Goal: Task Accomplishment & Management: Manage account settings

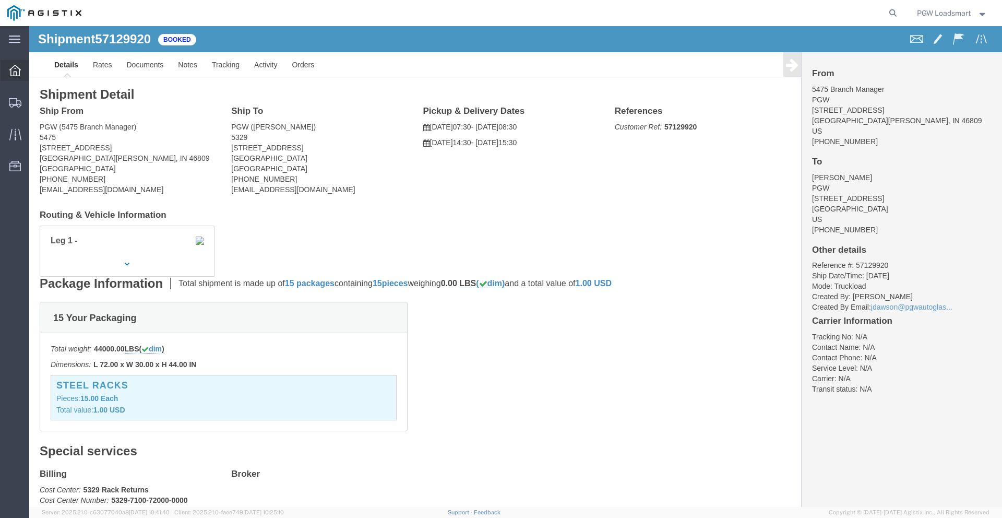
click at [14, 76] on div at bounding box center [15, 70] width 29 height 21
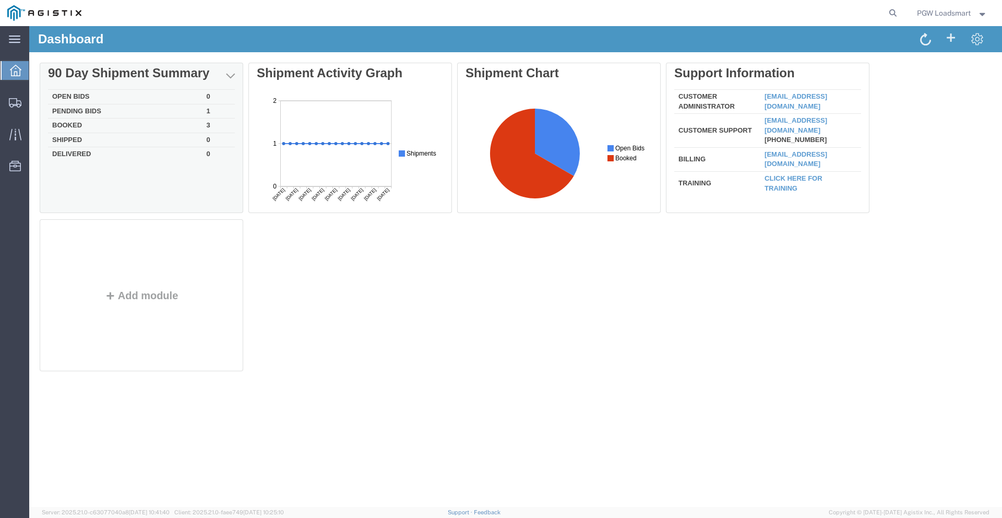
click at [77, 122] on td "Booked" at bounding box center [125, 125] width 154 height 15
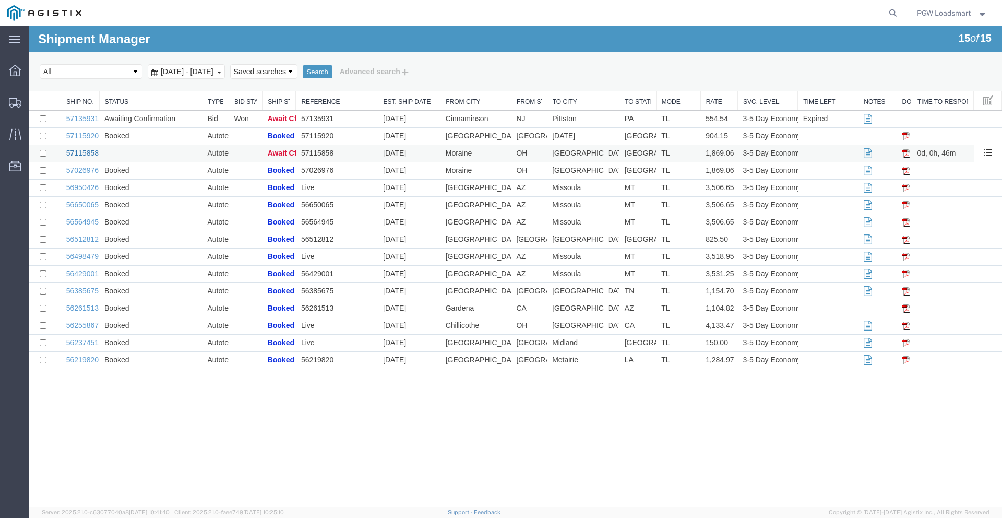
click at [82, 155] on link "57115858" at bounding box center [82, 153] width 32 height 8
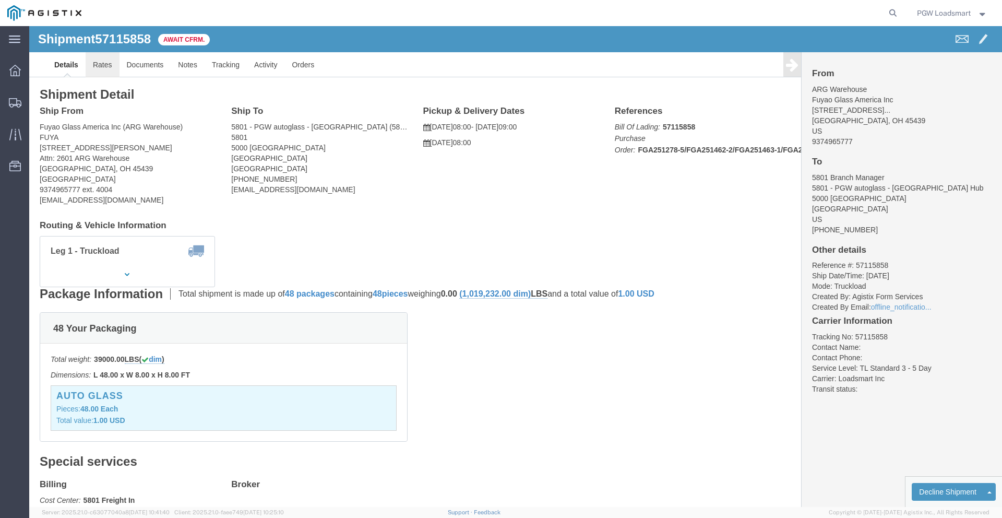
click link "Rates"
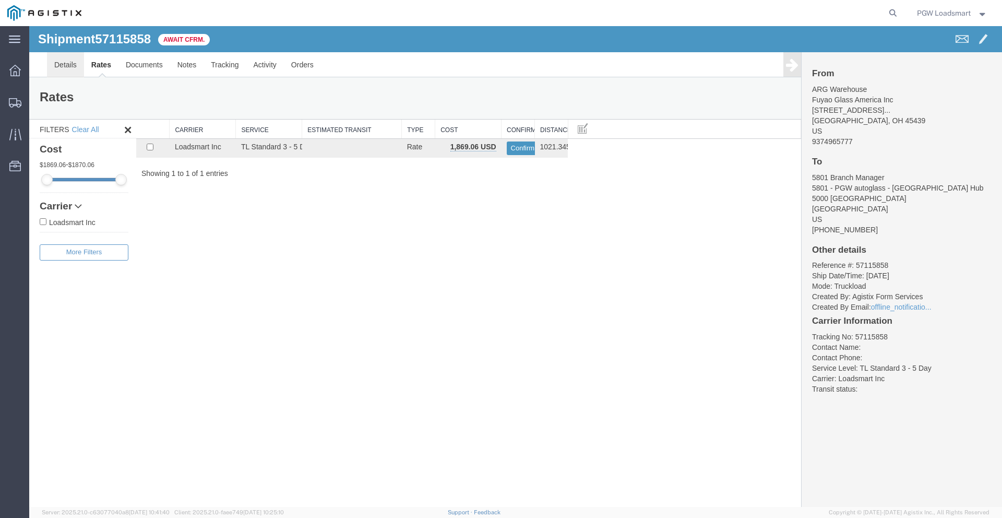
click at [57, 70] on link "Details" at bounding box center [65, 64] width 37 height 25
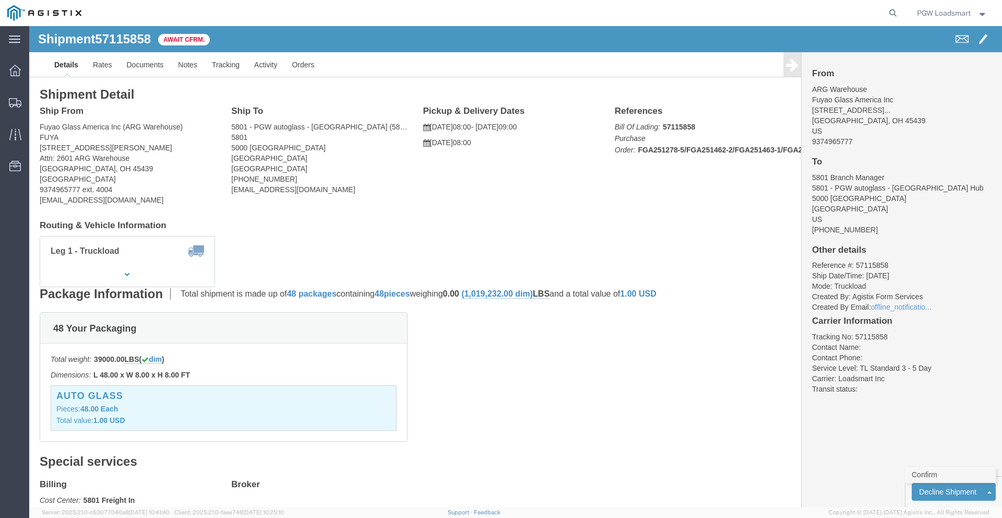
click link "Confirm"
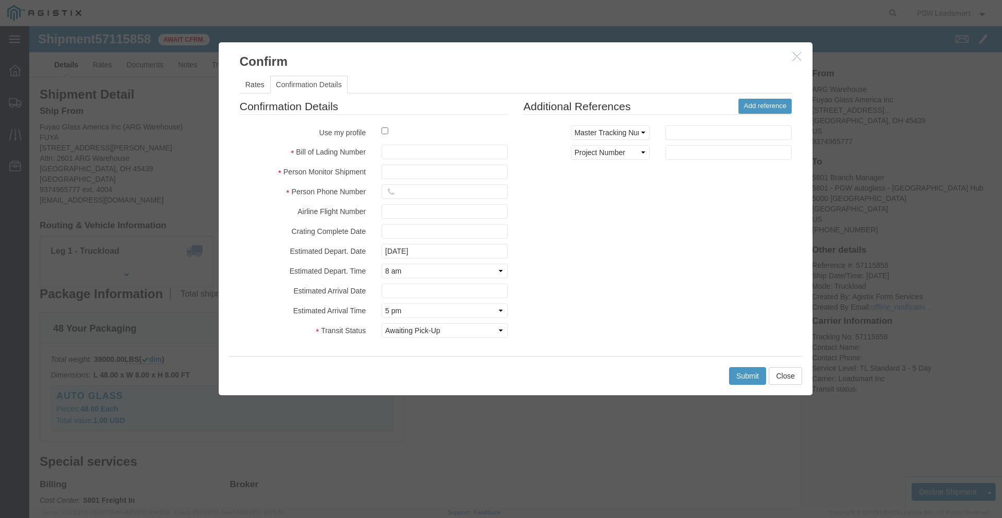
click div
click button "Close"
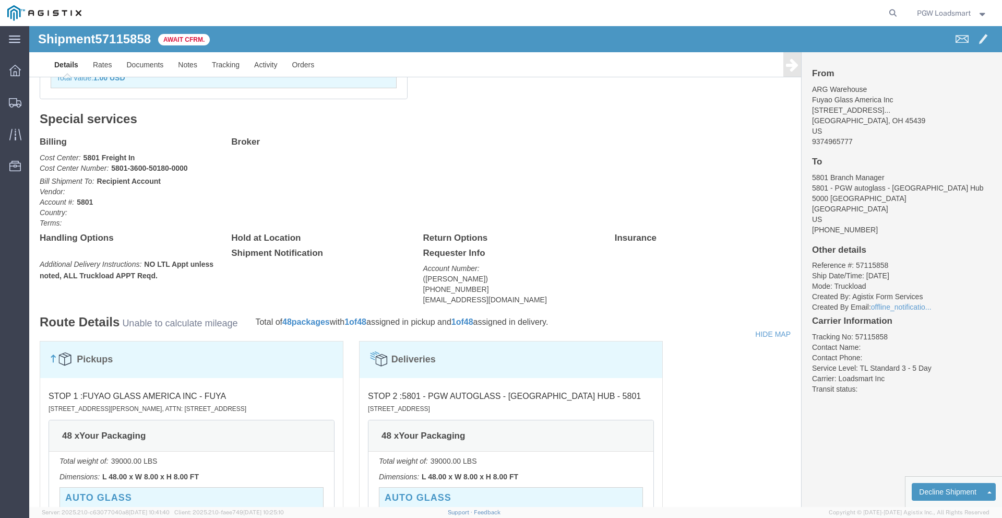
scroll to position [347, 0]
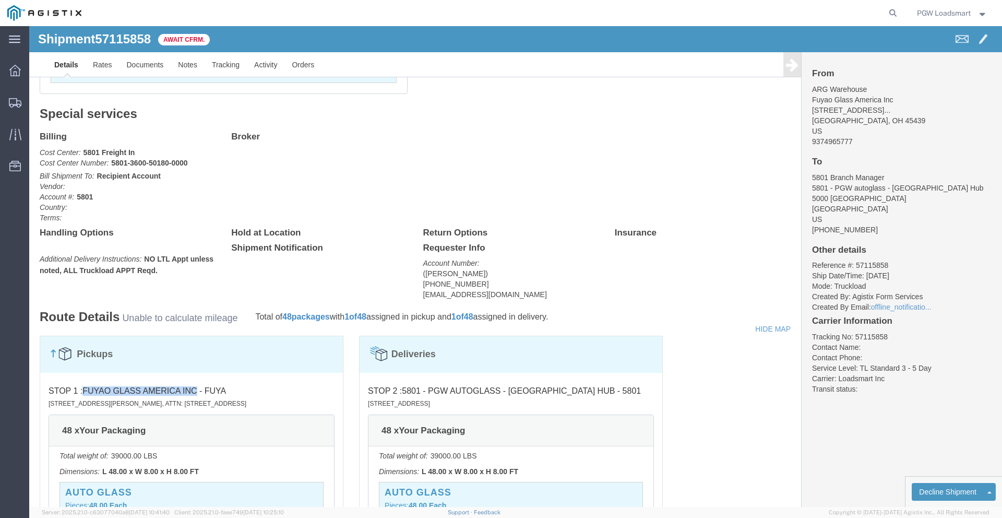
drag, startPoint x: 55, startPoint y: 364, endPoint x: 168, endPoint y: 363, distance: 113.2
click h4 "STOP 1 : Fuyao Glass America Inc - FUYA [STREET_ADDRESS][PERSON_NAME], Attn: [S…"
copy span "Fuyao Glass America Inc"
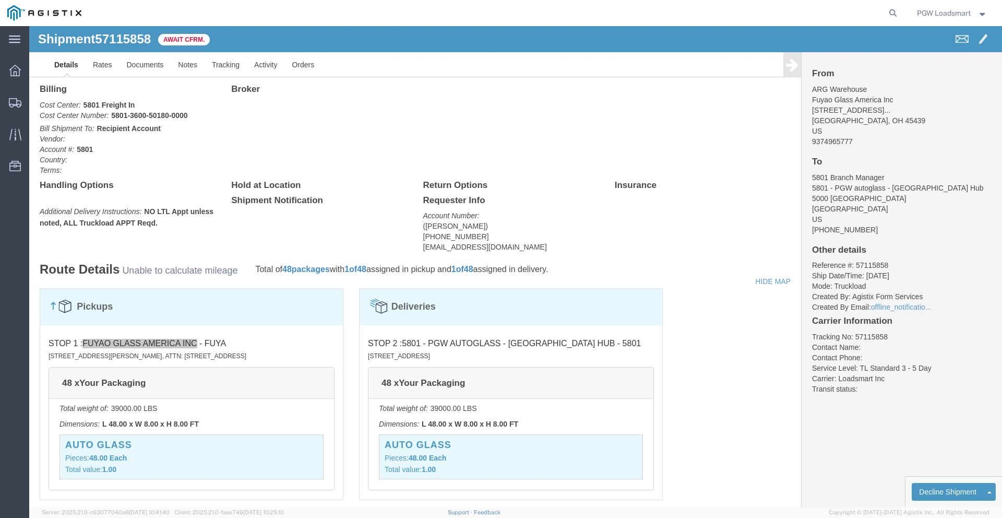
scroll to position [402, 0]
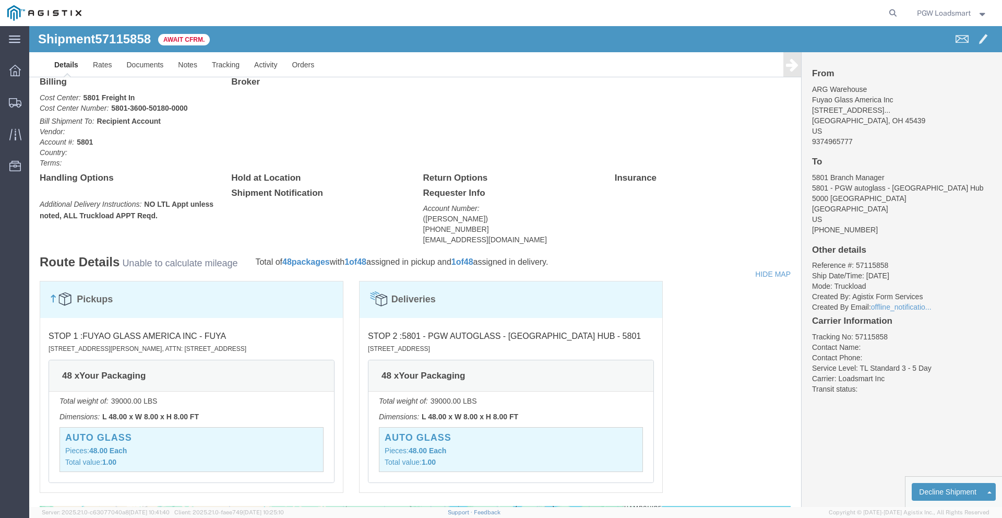
drag, startPoint x: 19, startPoint y: 323, endPoint x: 64, endPoint y: 320, distance: 45.0
click small "[STREET_ADDRESS][PERSON_NAME], Attn: [STREET_ADDRESS]"
drag, startPoint x: 20, startPoint y: 321, endPoint x: 173, endPoint y: 320, distance: 152.9
click small "[STREET_ADDRESS][PERSON_NAME], Attn: [STREET_ADDRESS]"
copy small "[STREET_ADDRESS][PERSON_NAME], Attn: [GEOGRAPHIC_DATA]"
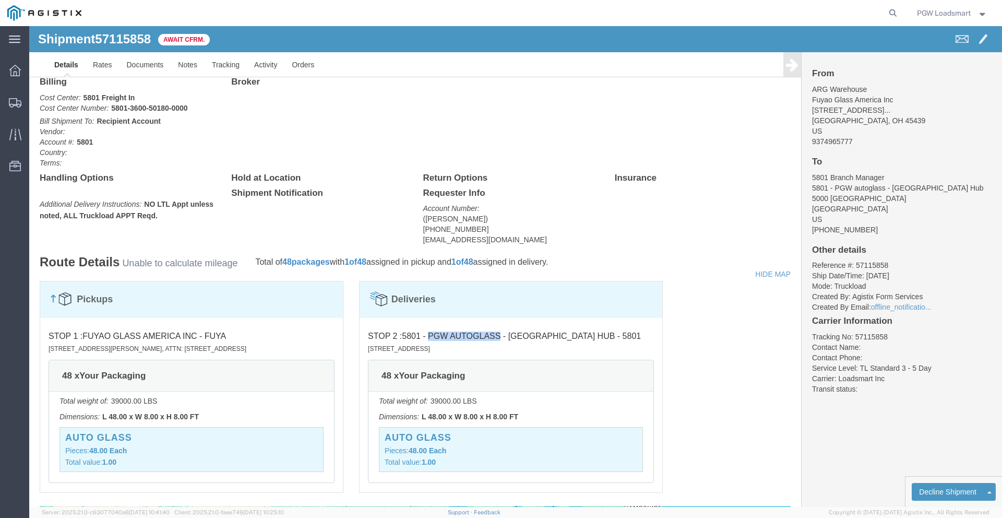
drag, startPoint x: 398, startPoint y: 310, endPoint x: 470, endPoint y: 313, distance: 72.0
click span "5801 - PGW autoglass - [GEOGRAPHIC_DATA] Hub - 5801"
copy span "PGW autoglass"
drag, startPoint x: 337, startPoint y: 325, endPoint x: 404, endPoint y: 325, distance: 67.3
click small "[STREET_ADDRESS]"
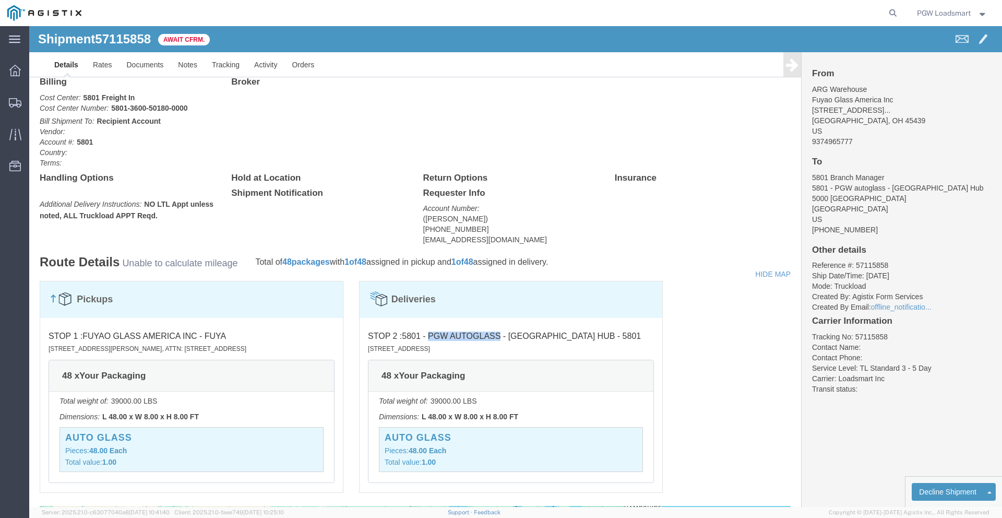
copy small "5000 [GEOGRAPHIC_DATA]"
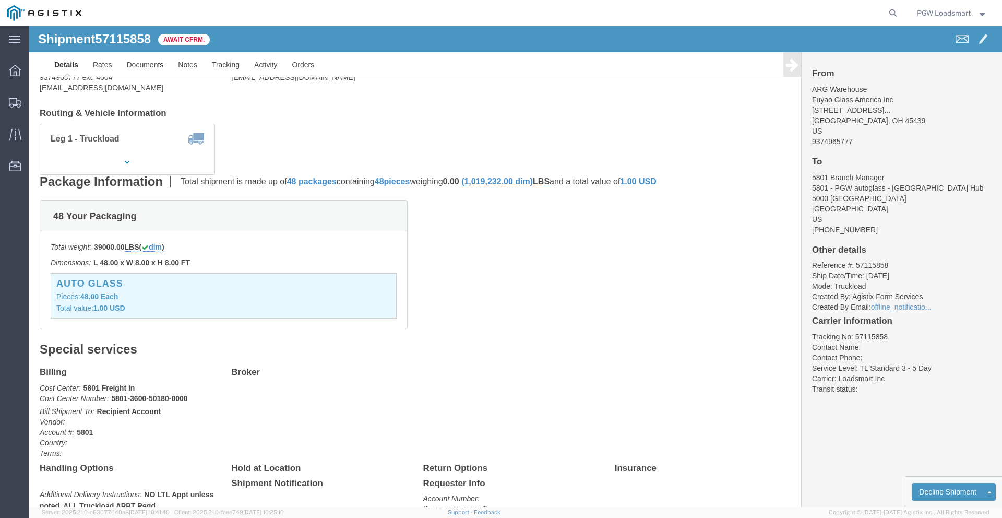
scroll to position [0, 0]
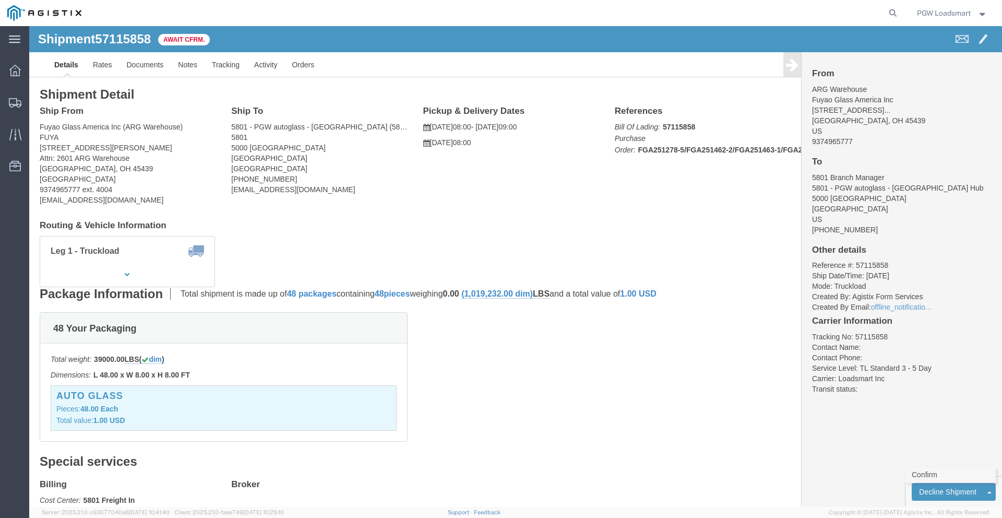
click link "Confirm"
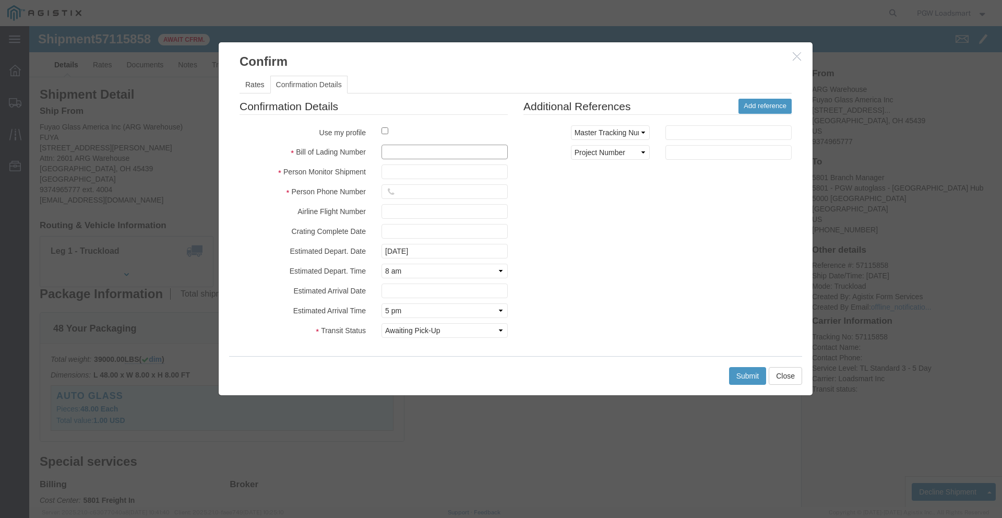
click input "text"
paste input "10094193"
type input "10094193"
click input "text"
type input "[PERSON_NAME]"
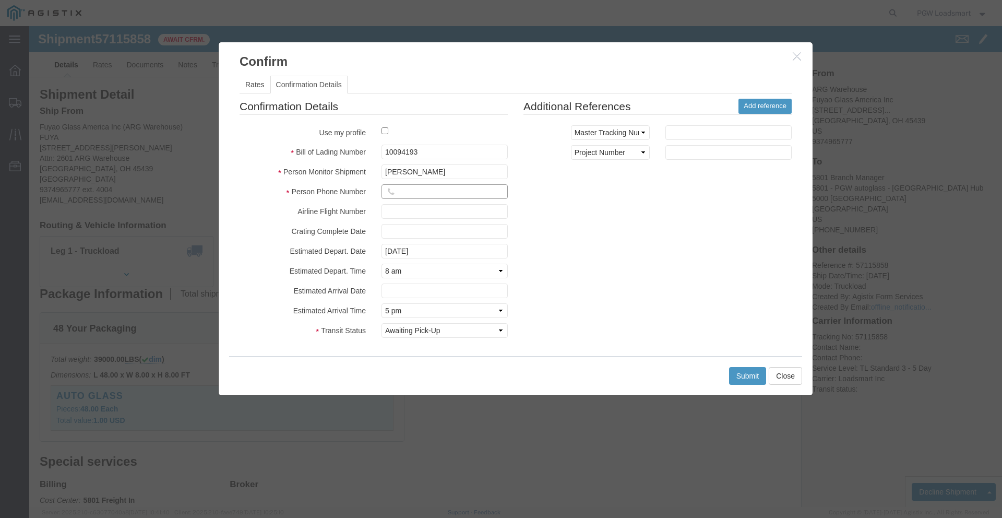
click input "text"
type input "9149966446"
click div "Confirmation Details Use my profile Bill of Lading Number 10094193 Person Monit…"
click button "Submit"
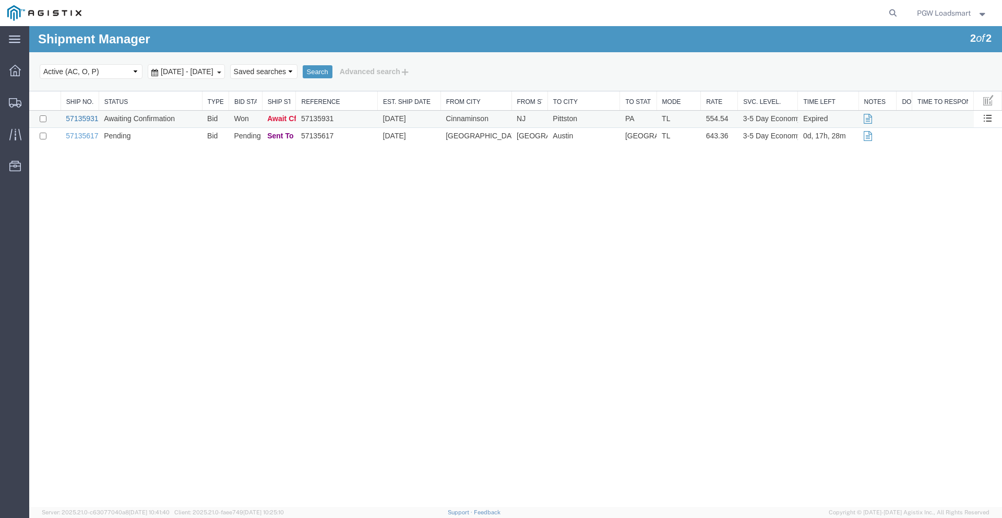
click at [90, 119] on link "57135931" at bounding box center [82, 118] width 32 height 8
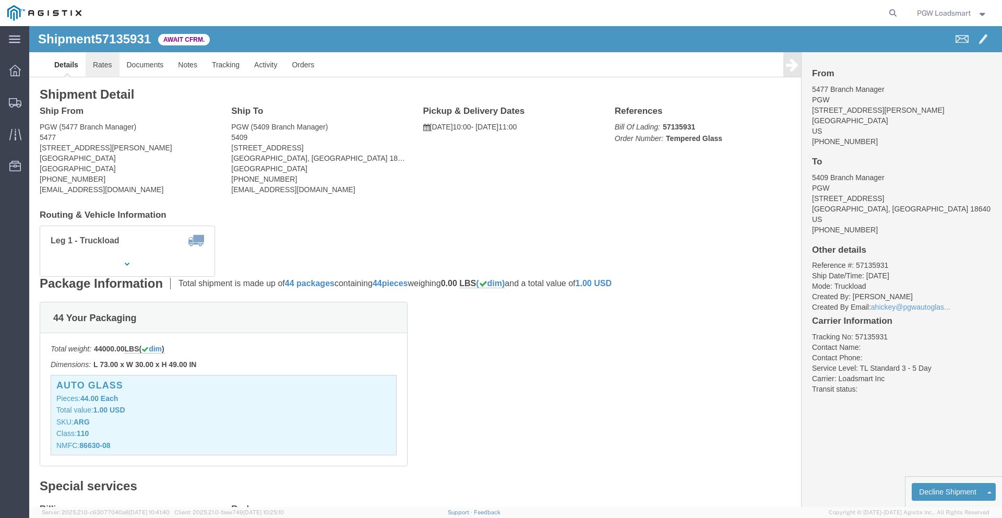
click link "Rates"
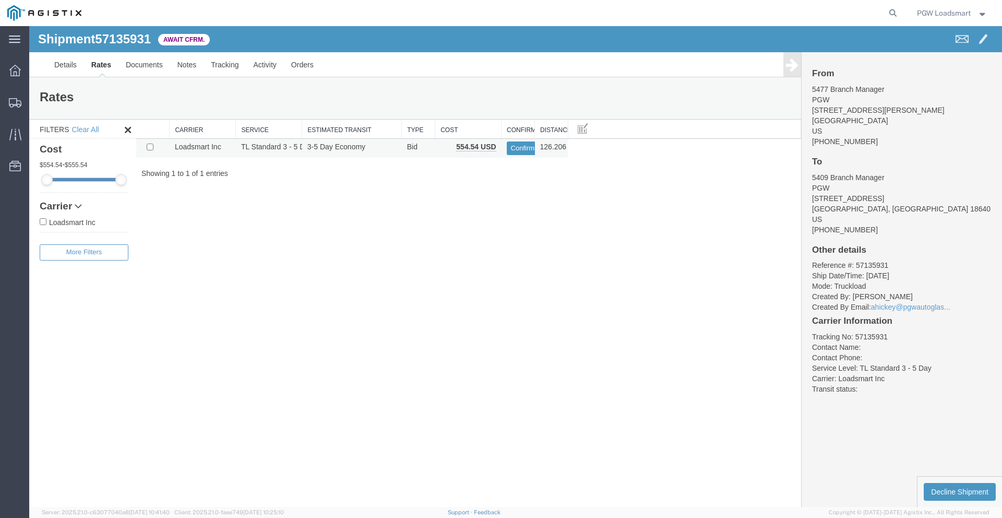
click at [556, 147] on td "126.206 (Miles)" at bounding box center [551, 148] width 33 height 19
click at [69, 70] on link "Details" at bounding box center [65, 64] width 37 height 25
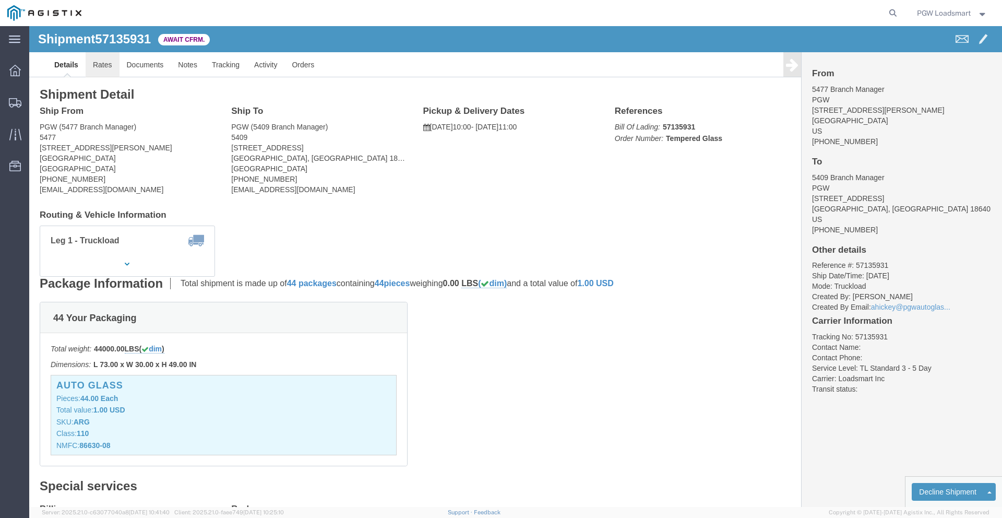
click link "Rates"
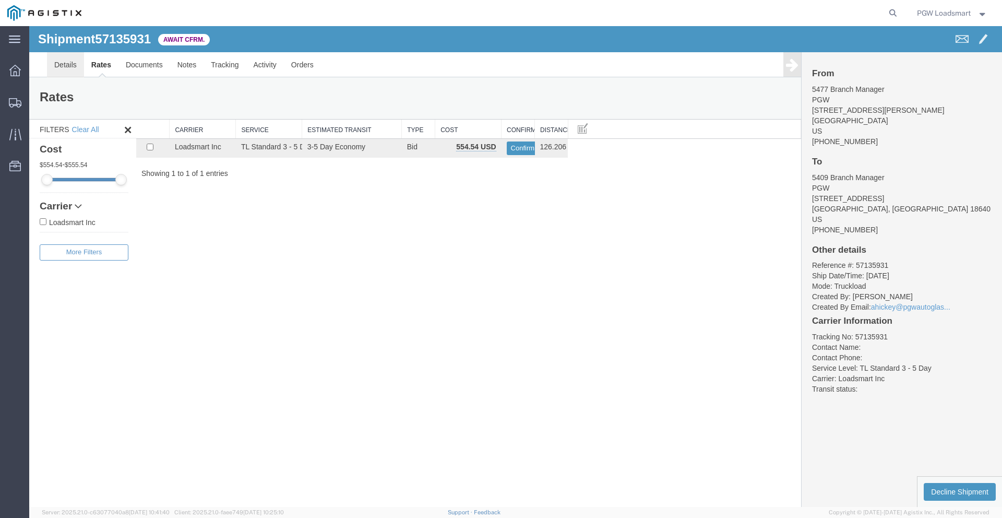
click at [65, 67] on link "Details" at bounding box center [65, 64] width 37 height 25
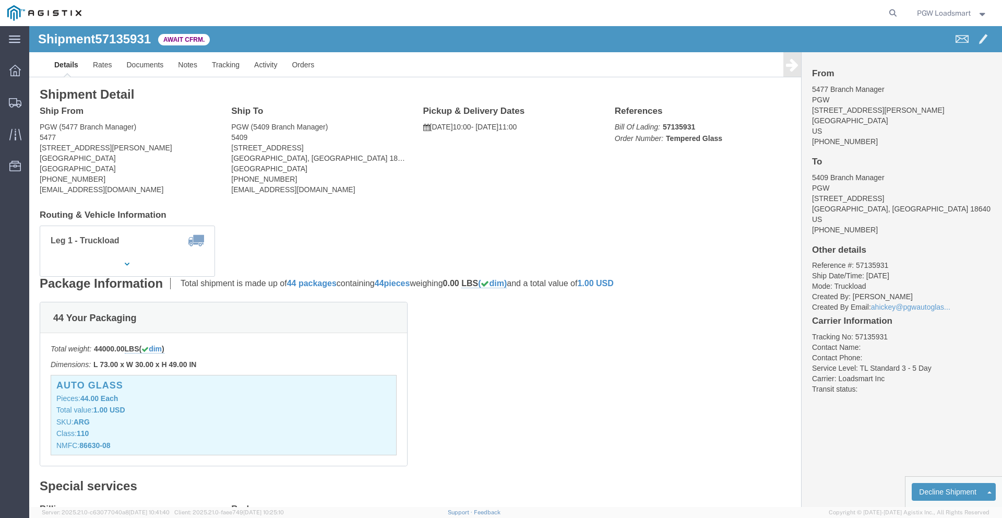
drag, startPoint x: 10, startPoint y: 119, endPoint x: 90, endPoint y: 133, distance: 81.0
click address "PGW (5477 Branch Manager) 5477 [STREET_ADDRESS][PERSON_NAME] [PHONE_NUMBER] [EM…"
copy address "[STREET_ADDRESS][PERSON_NAME]"
drag, startPoint x: 202, startPoint y: 123, endPoint x: 267, endPoint y: 133, distance: 65.4
click address "PGW (5409 Branch Manager) [STREET_ADDRESS] [PHONE_NUMBER] [EMAIL_ADDRESS][DOMAI…"
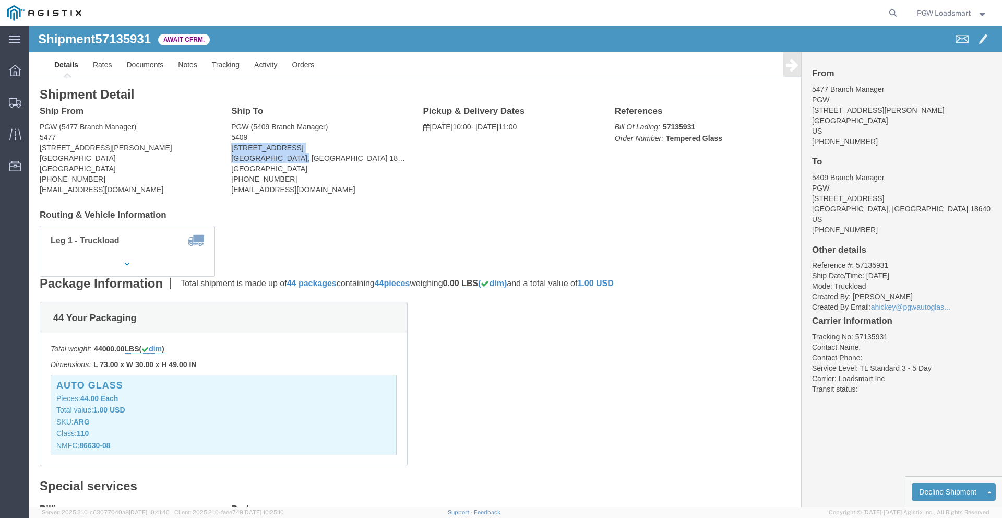
copy address "[STREET_ADDRESS]"
click link "Rates"
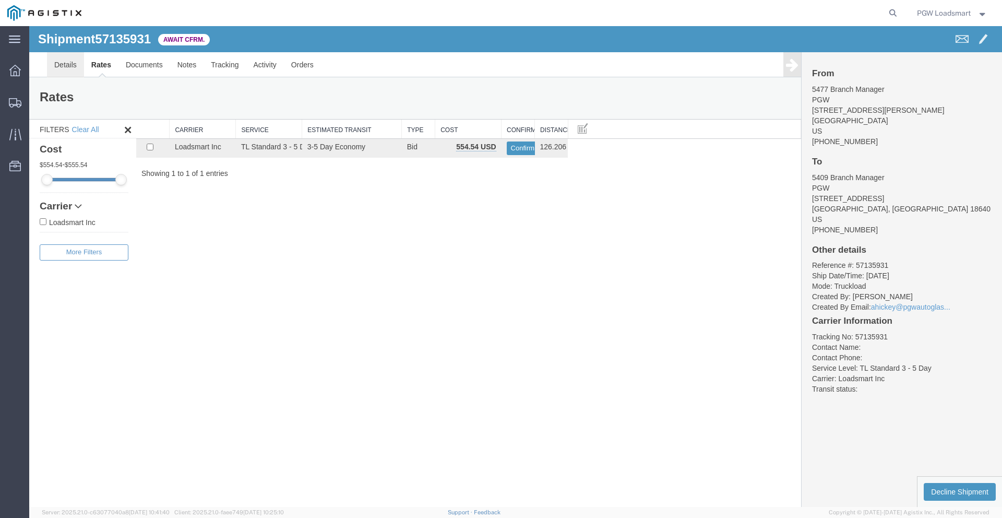
click at [64, 66] on link "Details" at bounding box center [65, 64] width 37 height 25
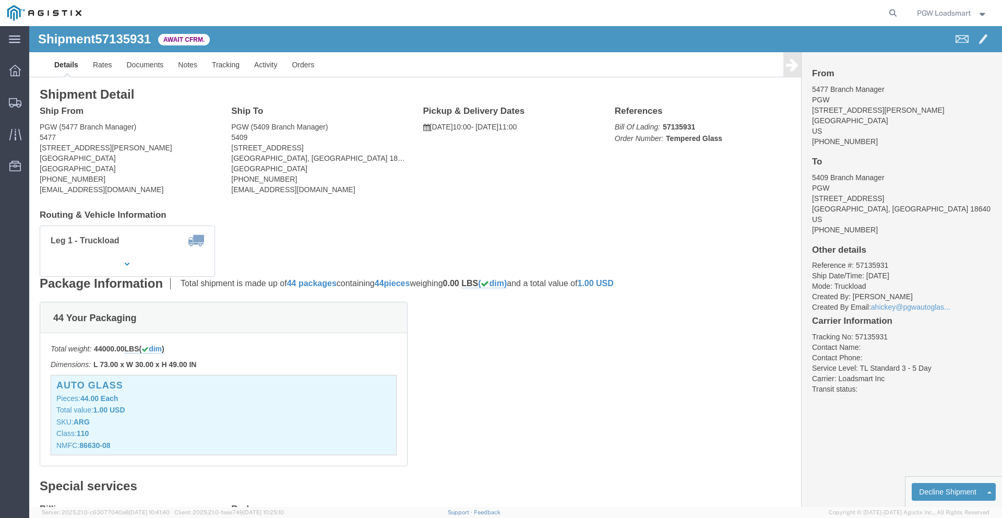
click address "PGW (5477 Branch Manager) 5477 [STREET_ADDRESS][PERSON_NAME] [PHONE_NUMBER] [EM…"
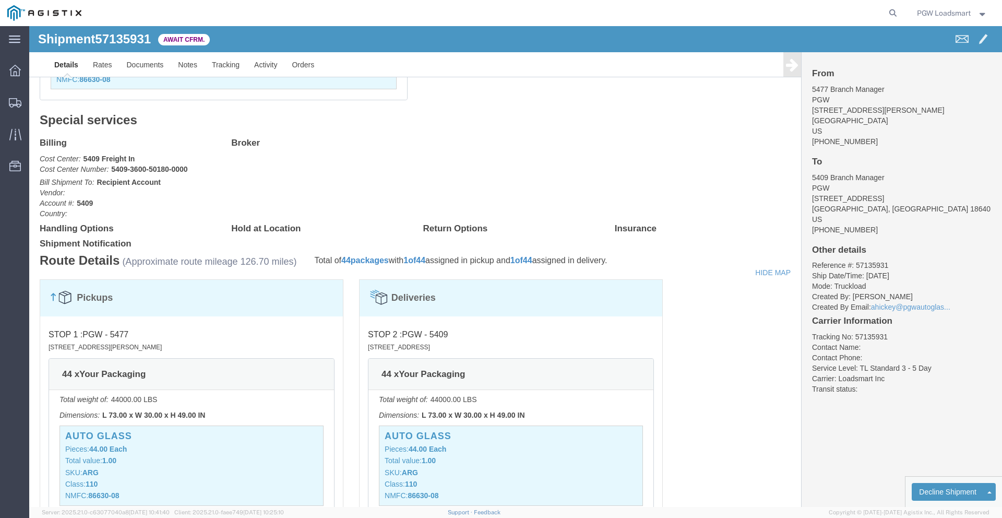
scroll to position [386, 0]
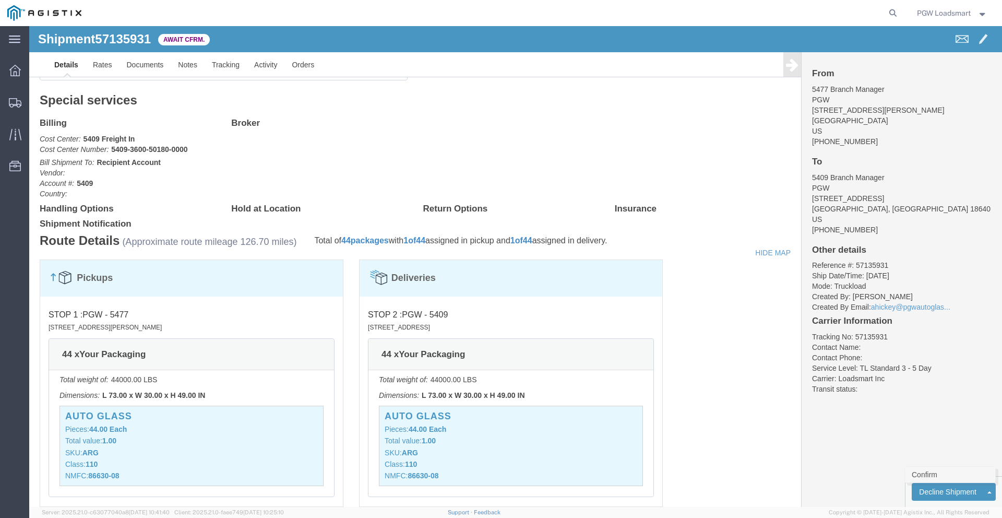
click link "Confirm"
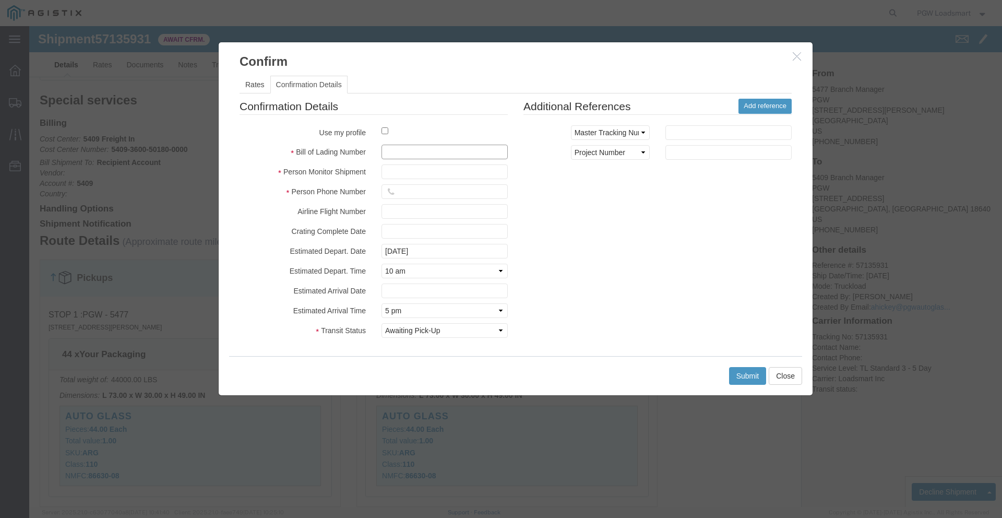
click input "text"
paste input "10094198"
type input "10094198"
click input "text"
type input "[PERSON_NAME]"
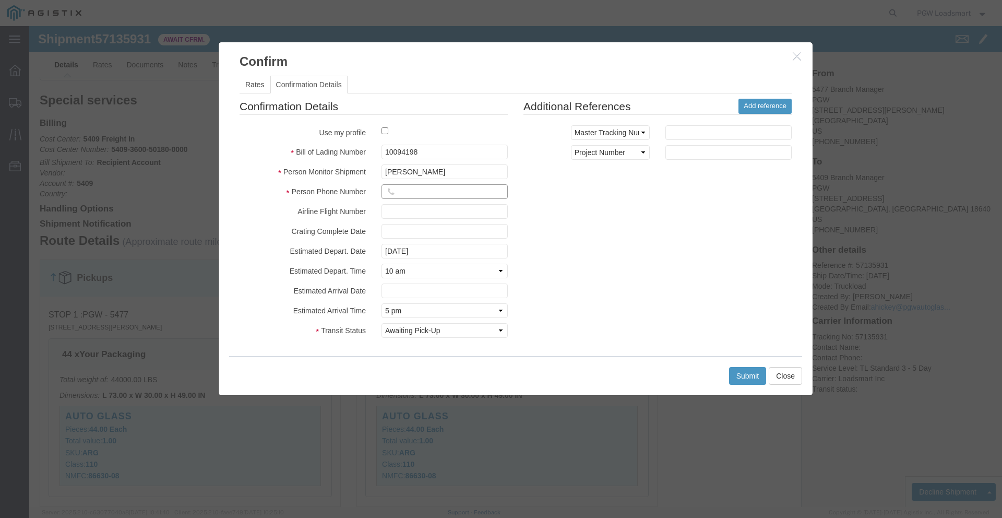
click input "text"
type input "9149966446"
click button "Submit"
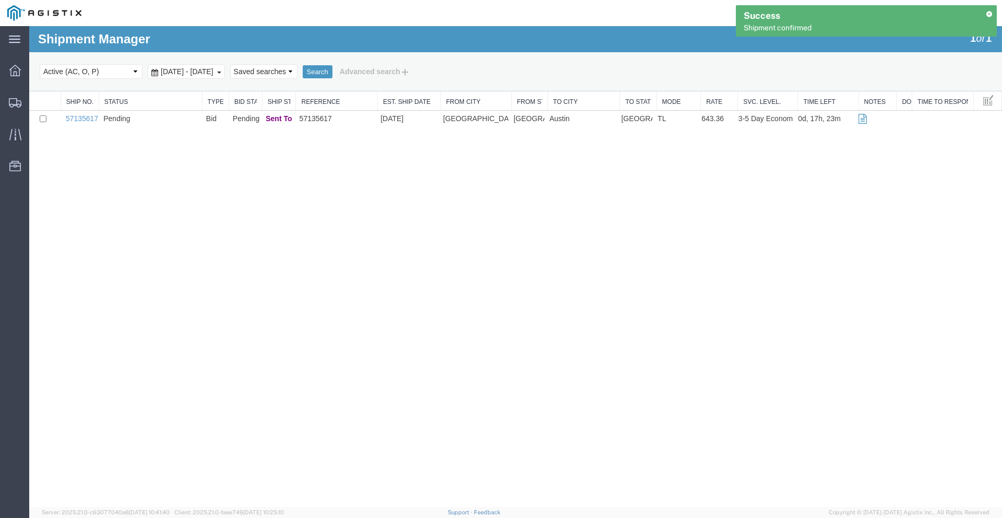
scroll to position [0, 0]
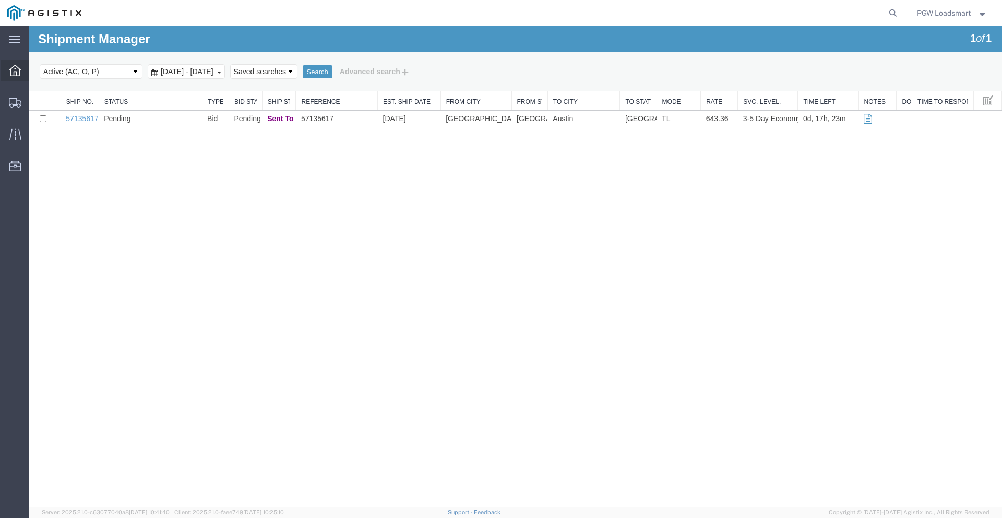
click at [10, 74] on icon at bounding box center [14, 70] width 11 height 11
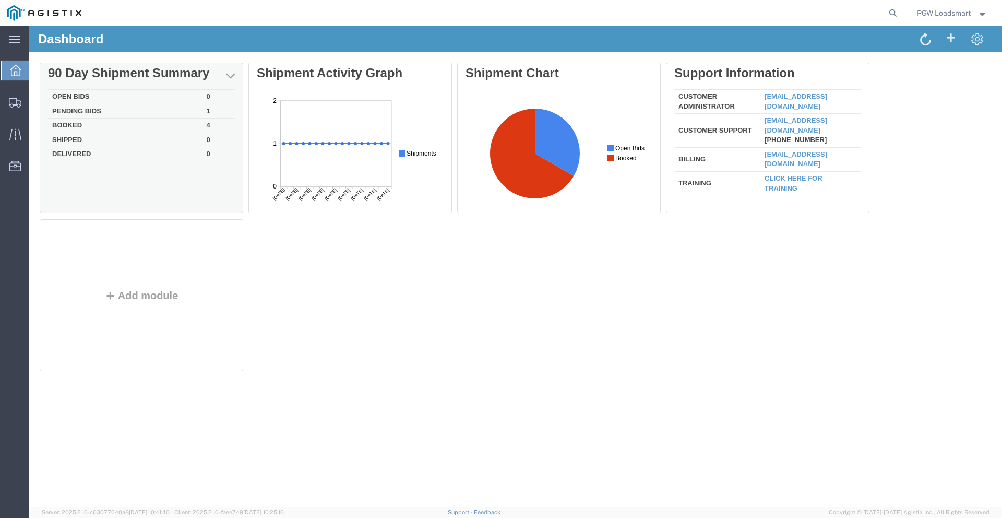
click at [76, 125] on td "Booked" at bounding box center [125, 125] width 154 height 15
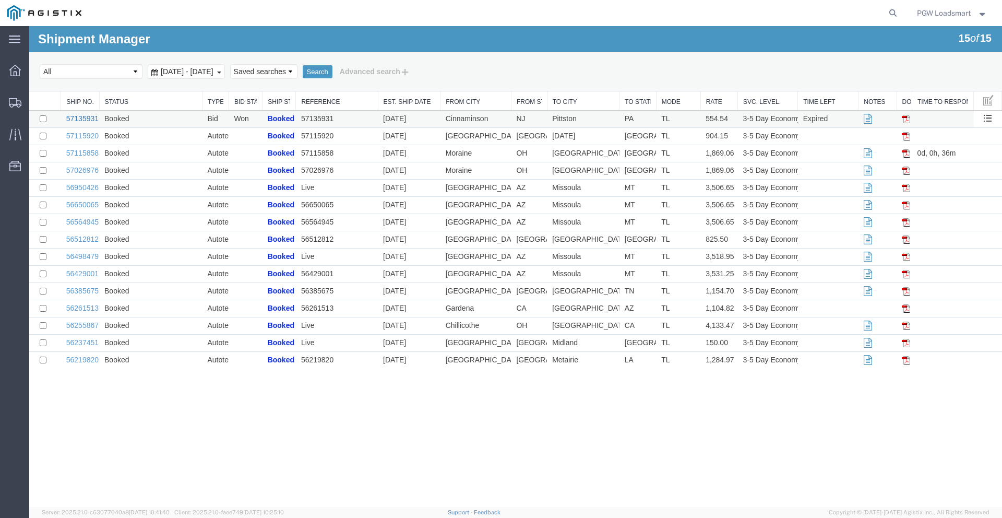
click at [88, 119] on link "57135931" at bounding box center [82, 118] width 32 height 8
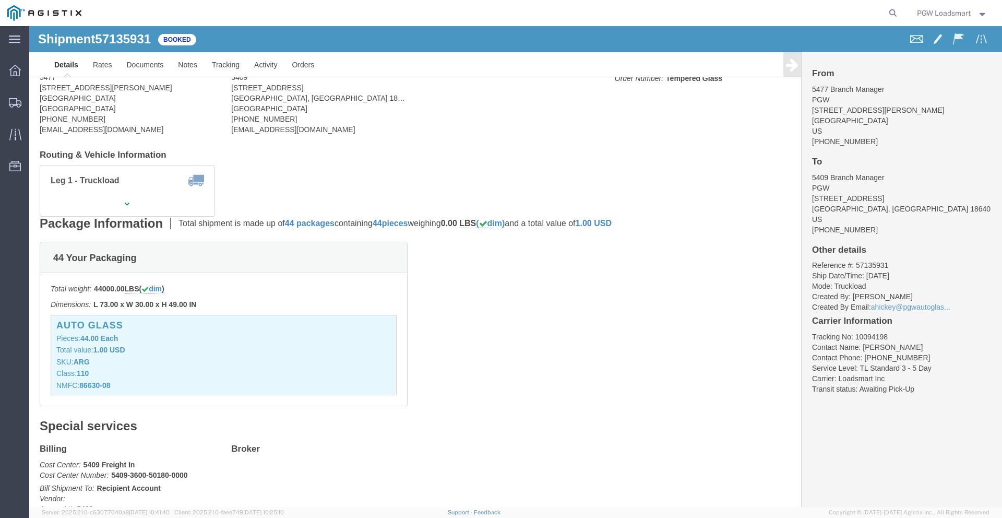
scroll to position [288, 0]
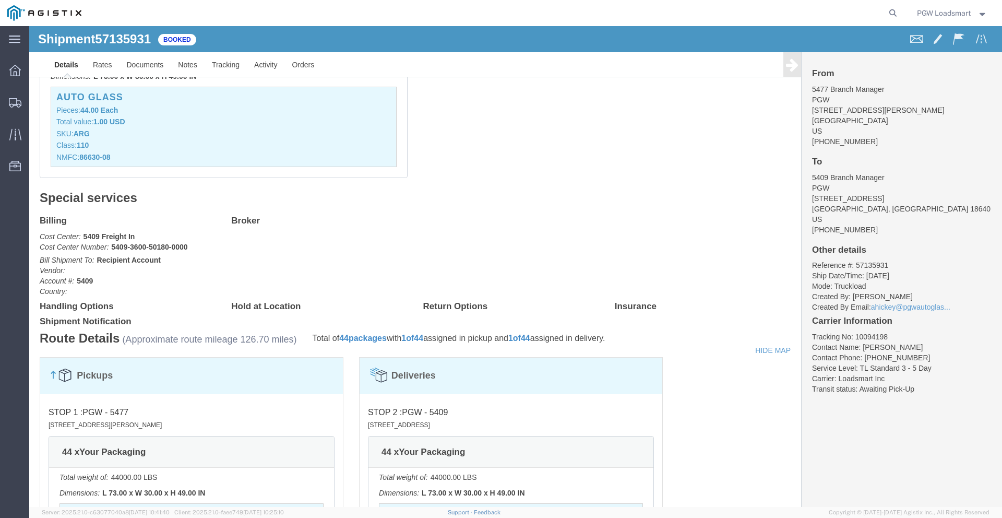
click div "Special services Billing Cost Center: 5409 Freight In Cost Center Number: 5409-…"
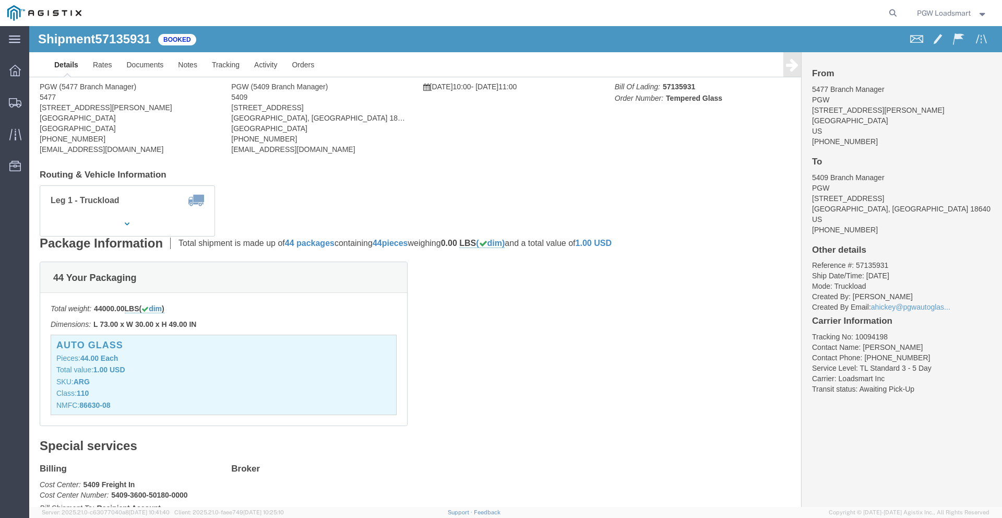
scroll to position [0, 0]
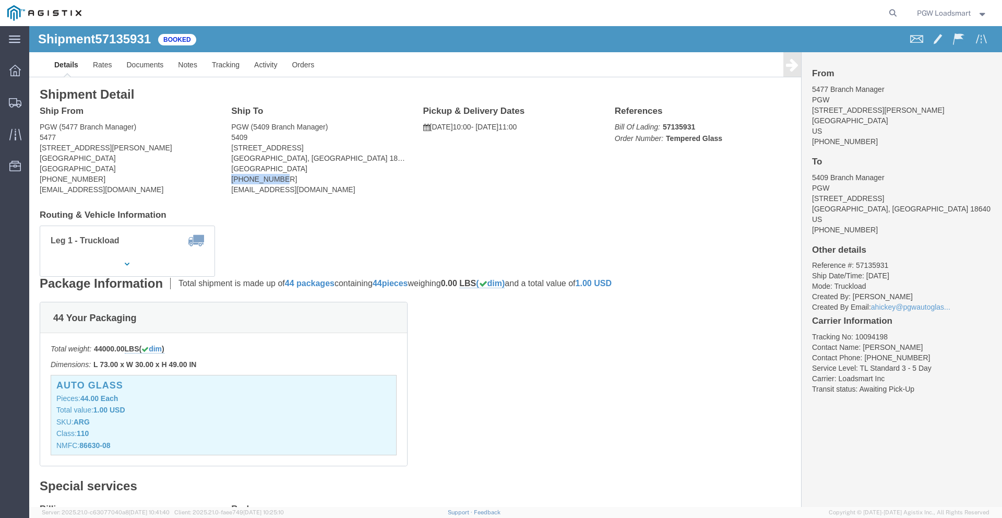
drag, startPoint x: 249, startPoint y: 154, endPoint x: 202, endPoint y: 154, distance: 47.0
click address "PGW (5409 Branch Manager) [STREET_ADDRESS] [PHONE_NUMBER] [EMAIL_ADDRESS][DOMAI…"
copy address "[PHONE_NUMBER]"
click div "Ship From PGW (5477 Branch Manager) [STREET_ADDRESS][PERSON_NAME] [PHONE_NUMBER…"
click address "PGW (5409 Branch Manager) [STREET_ADDRESS] [PHONE_NUMBER] [EMAIL_ADDRESS][DOMAI…"
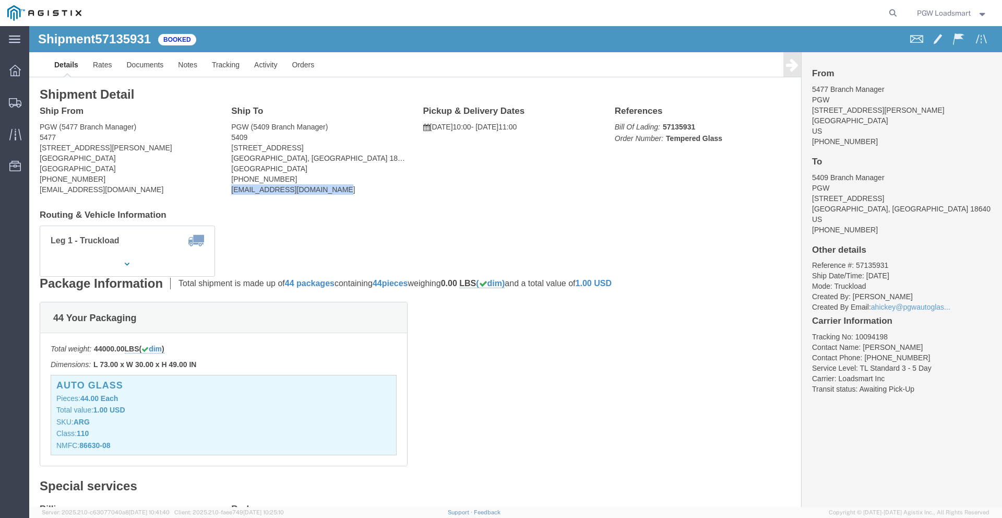
drag, startPoint x: 307, startPoint y: 165, endPoint x: 200, endPoint y: 164, distance: 106.4
click address "PGW (5409 Branch Manager) [STREET_ADDRESS] [PHONE_NUMBER] [EMAIL_ADDRESS][DOMAI…"
copy address "[EMAIL_ADDRESS][DOMAIN_NAME]"
drag, startPoint x: 854, startPoint y: 238, endPoint x: 777, endPoint y: 239, distance: 77.2
click li "Reference #: 57135931"
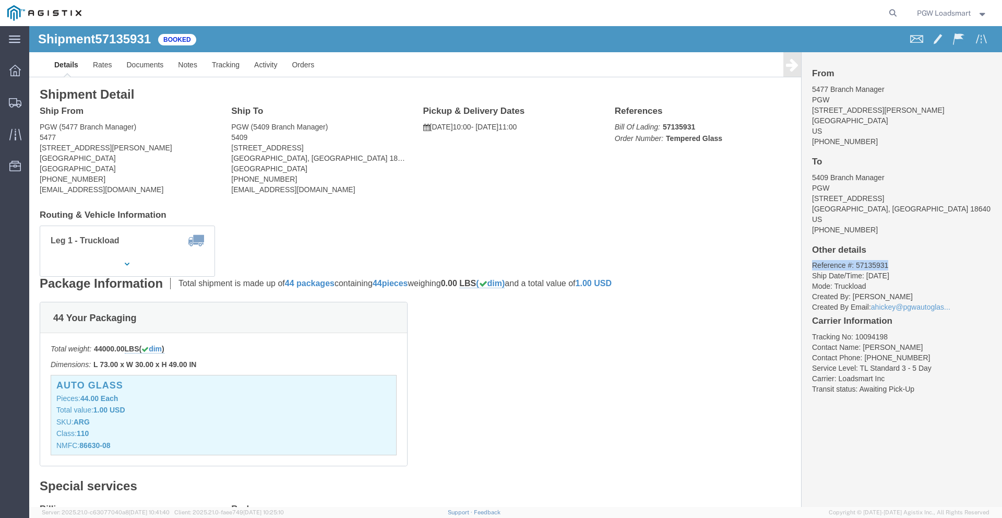
copy li "Reference #: 57135931"
click at [13, 67] on icon at bounding box center [14, 70] width 11 height 11
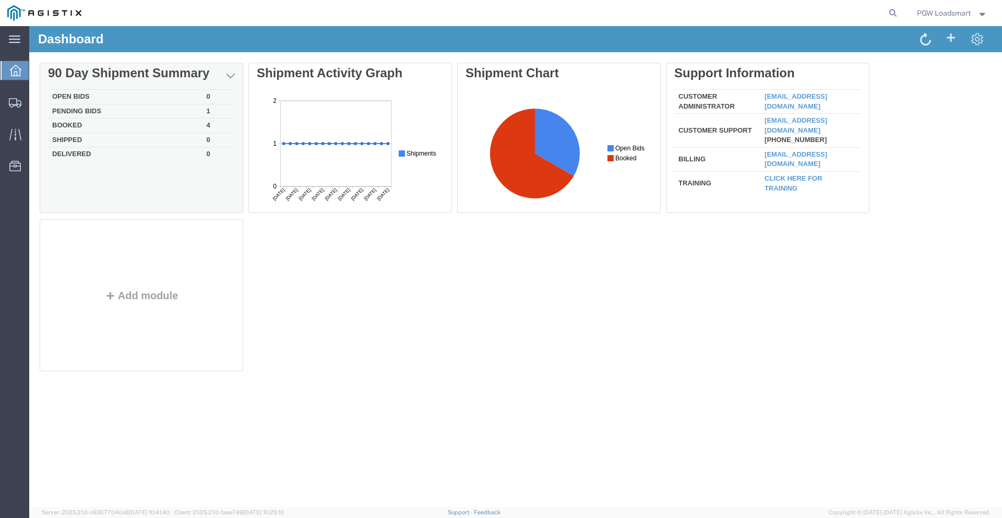
click at [75, 124] on td "Booked" at bounding box center [125, 125] width 154 height 15
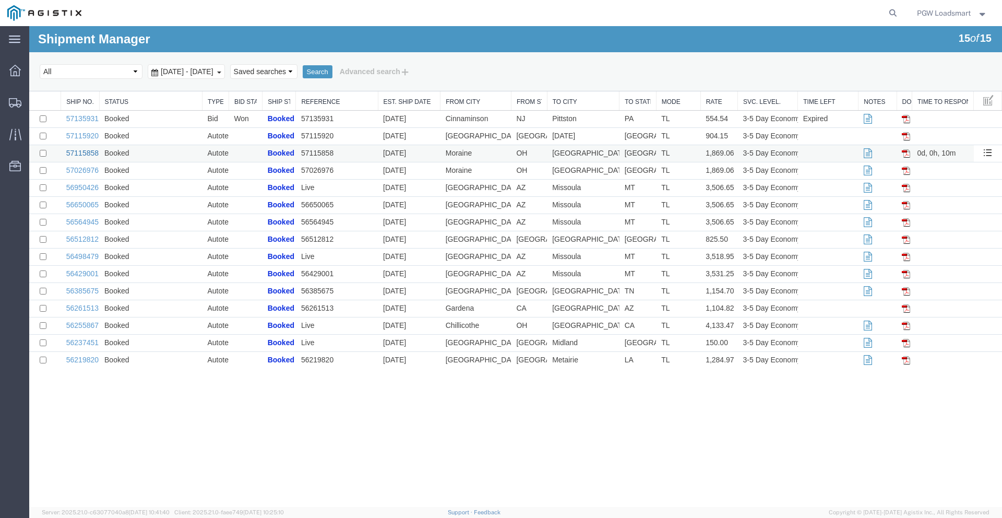
click at [83, 153] on link "57115858" at bounding box center [82, 153] width 32 height 8
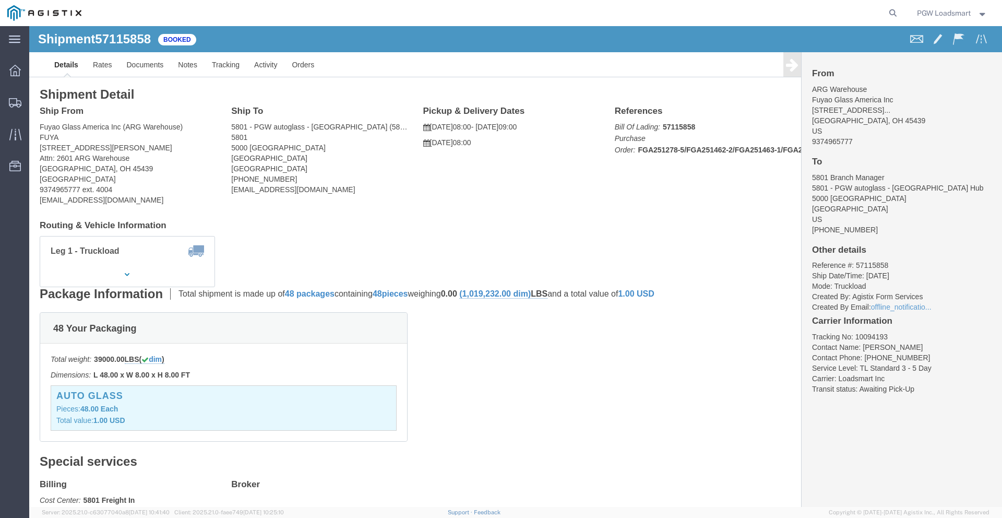
click b "57115858"
click div "Shipment Detail Ship From Fuyao Glass America Inc ([GEOGRAPHIC_DATA]) FUYA [STR…"
click at [16, 71] on icon at bounding box center [14, 70] width 11 height 11
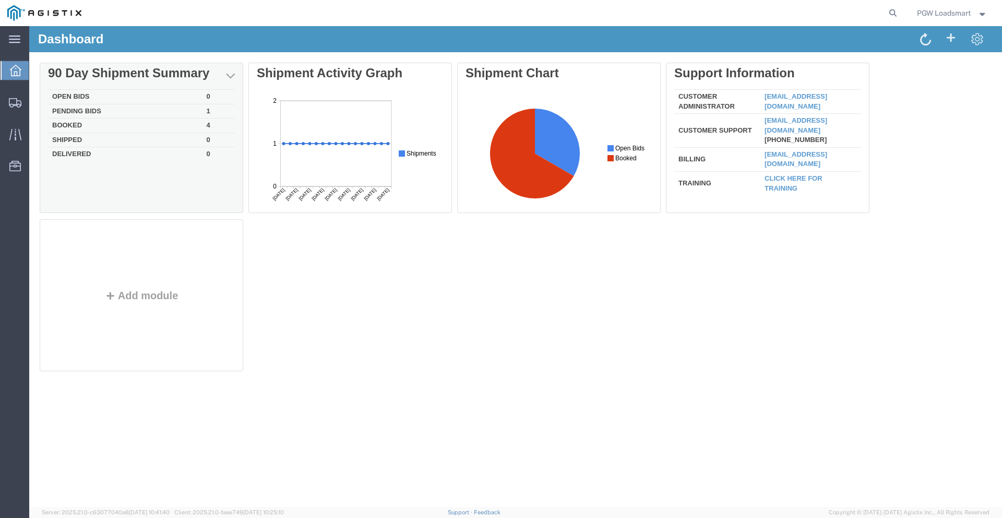
click at [75, 96] on td "Open Bids" at bounding box center [125, 97] width 154 height 15
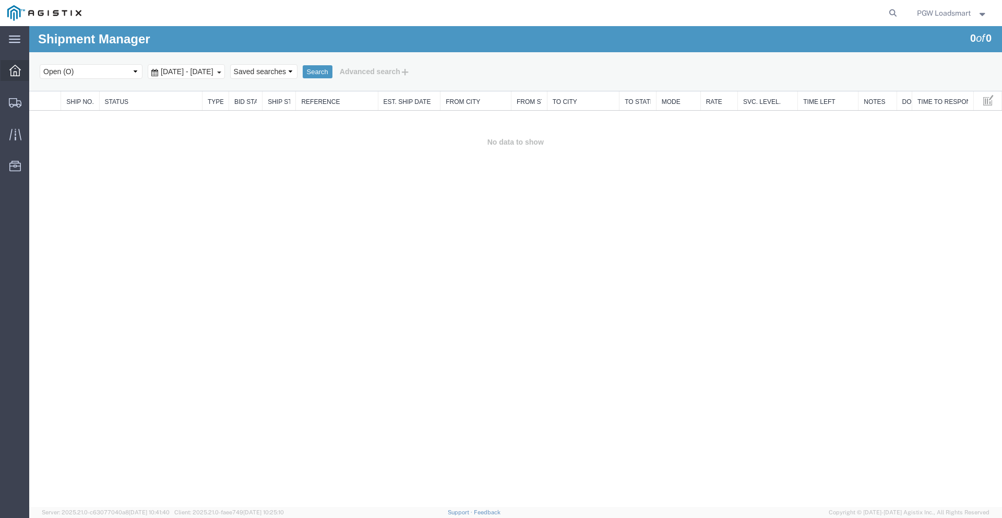
click at [11, 73] on icon at bounding box center [14, 70] width 11 height 11
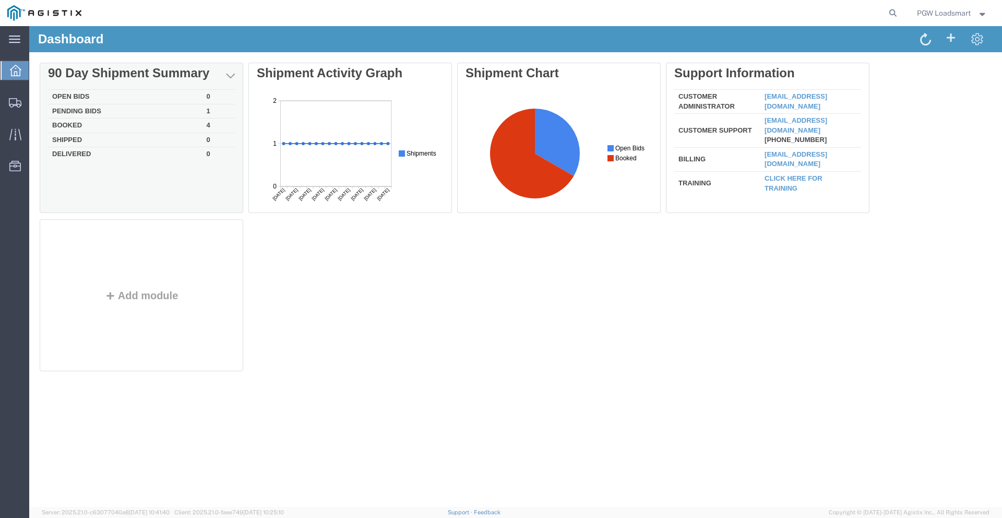
click at [75, 107] on td "Pending Bids" at bounding box center [125, 111] width 154 height 15
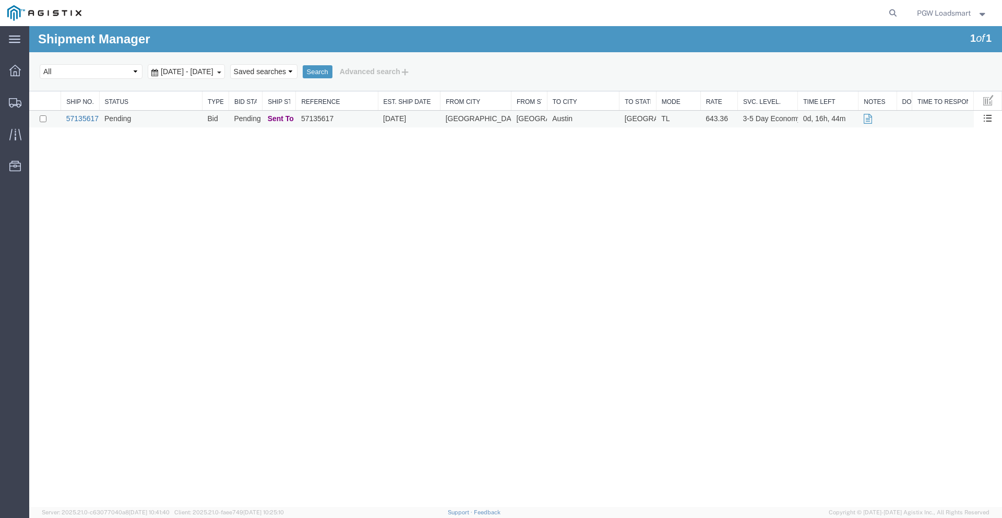
click at [90, 118] on link "57135617" at bounding box center [82, 118] width 32 height 8
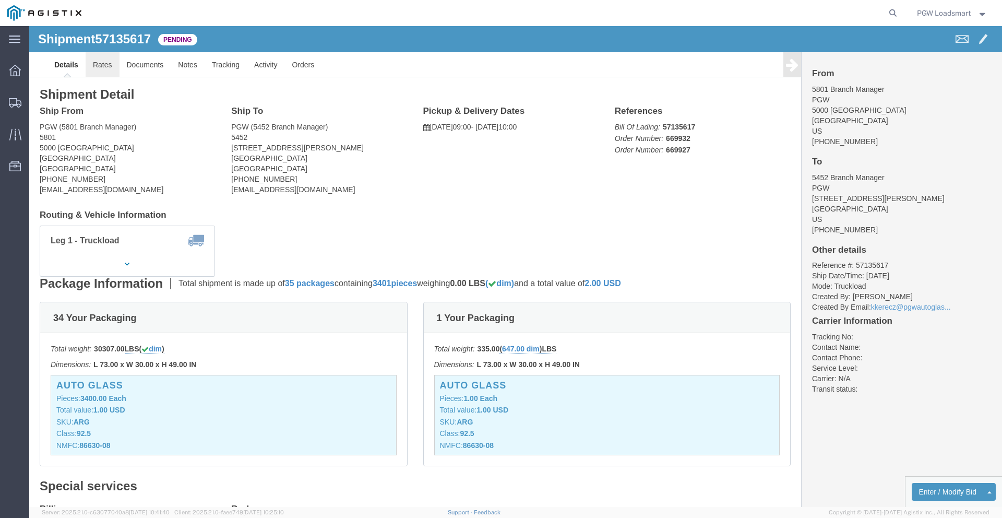
click link "Rates"
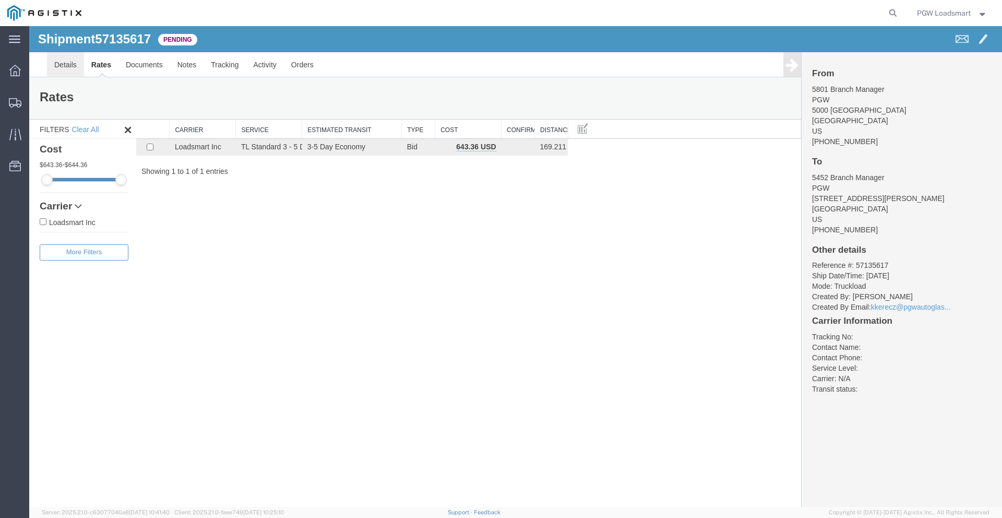
click at [65, 68] on link "Details" at bounding box center [65, 64] width 37 height 25
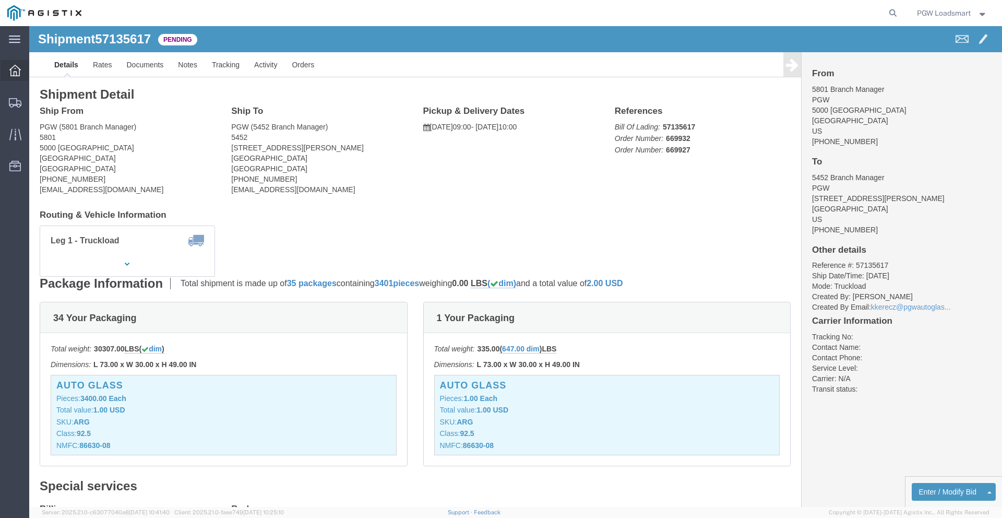
click at [3, 75] on div at bounding box center [15, 70] width 29 height 21
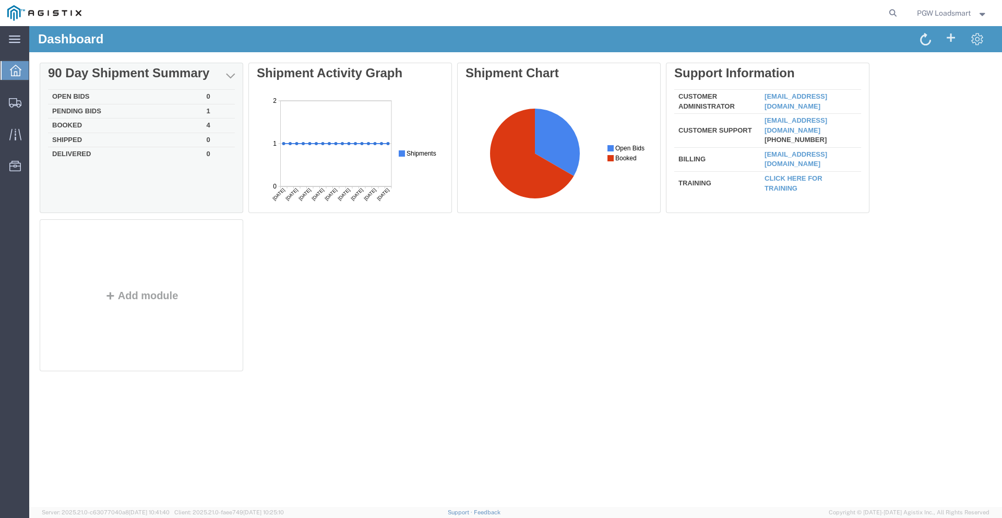
click at [75, 121] on td "Booked" at bounding box center [125, 125] width 154 height 15
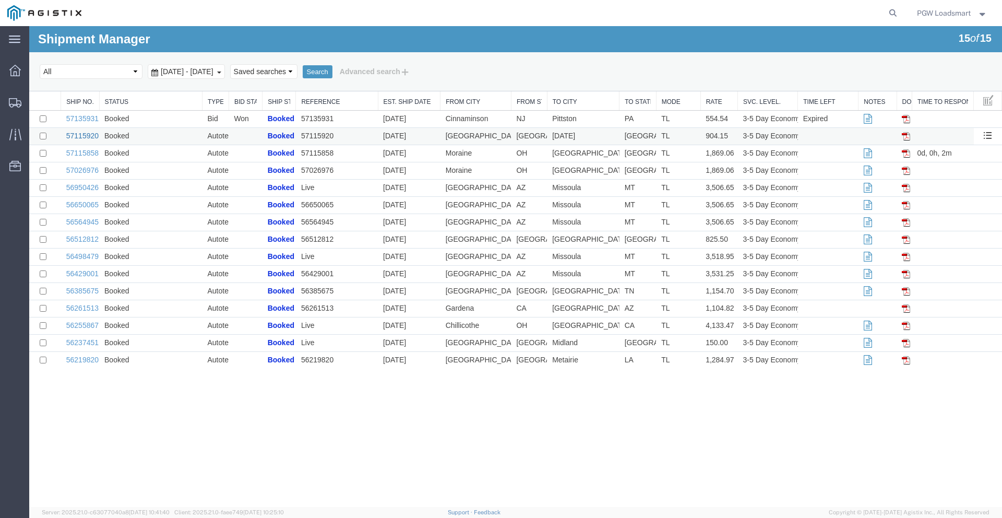
click at [87, 137] on link "57115920" at bounding box center [82, 135] width 32 height 8
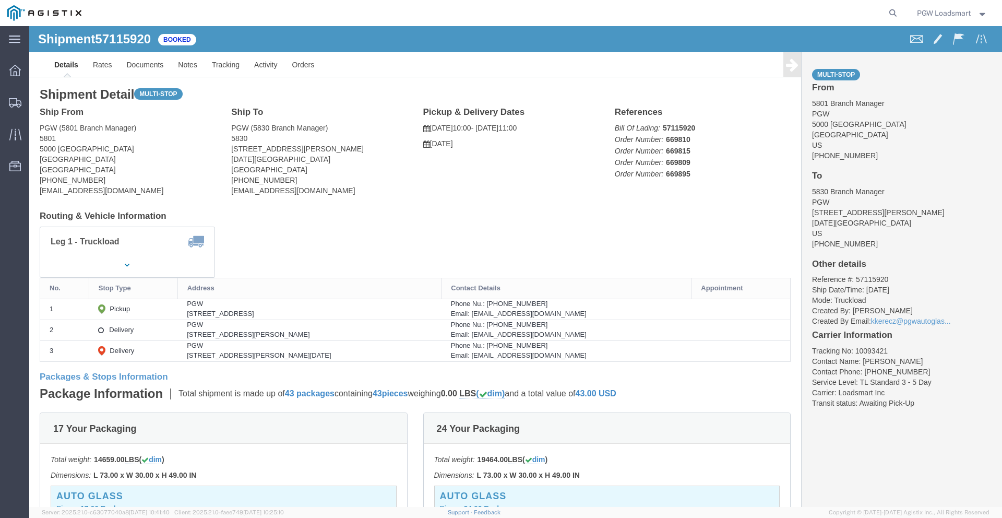
click li "Reference #: 57115920"
drag, startPoint x: 857, startPoint y: 254, endPoint x: 777, endPoint y: 257, distance: 79.4
click li "Reference #: 57115920"
copy li "Reference #: 57115920"
drag, startPoint x: 56, startPoint y: 155, endPoint x: 10, endPoint y: 157, distance: 46.0
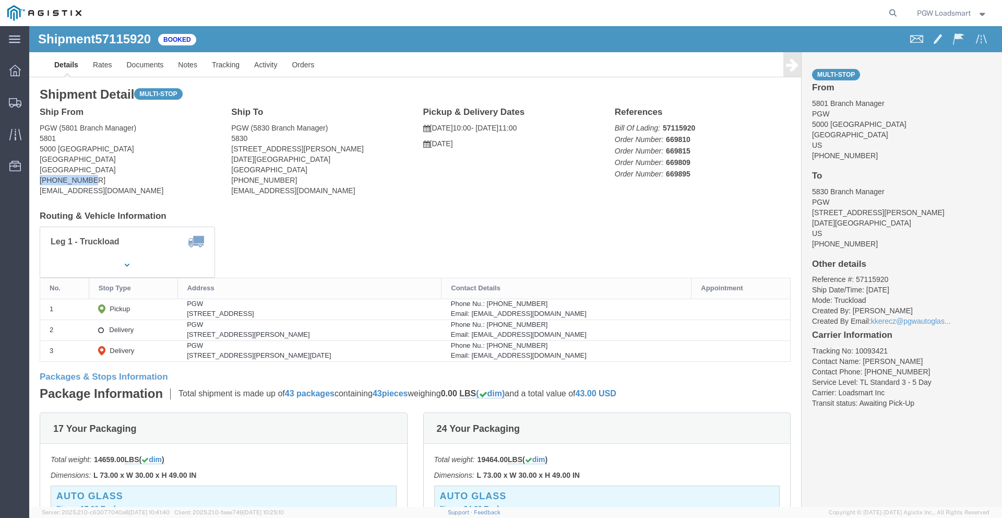
click address "PGW (5801 Branch Manager) [STREET_ADDRESS] [PHONE_NUMBER] [EMAIL_ADDRESS][DOMAI…"
click li "Reference #: 57115920"
drag, startPoint x: 860, startPoint y: 256, endPoint x: 781, endPoint y: 257, distance: 78.8
click li "Reference #: 57115920"
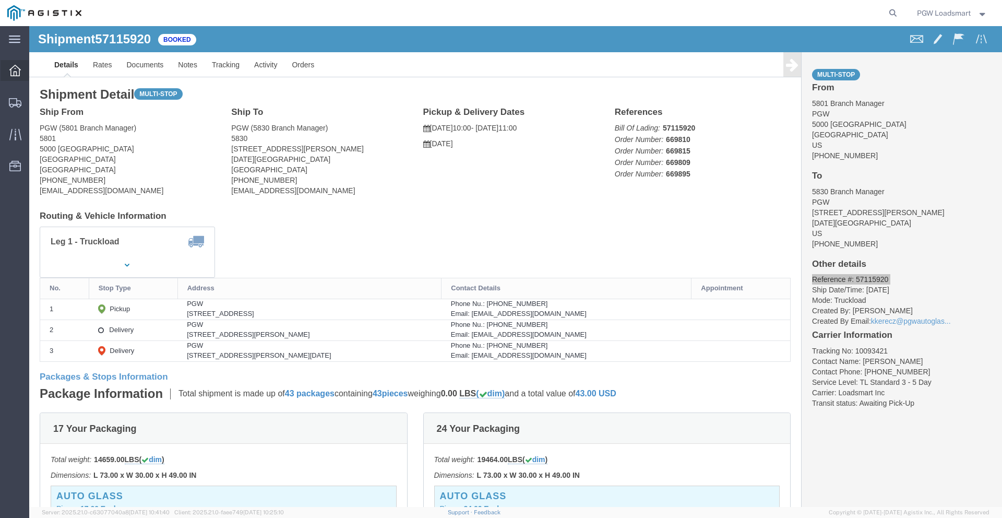
click at [14, 75] on icon at bounding box center [14, 70] width 11 height 11
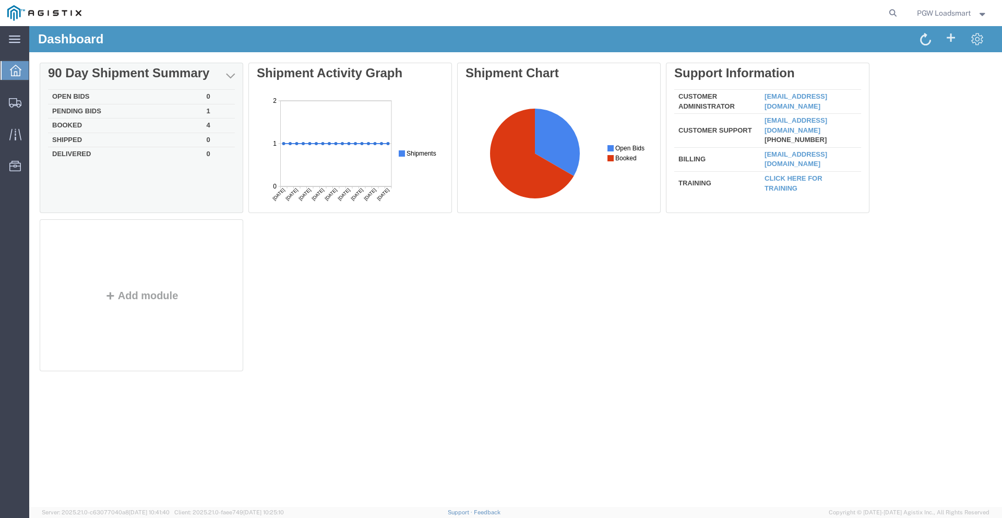
click at [72, 123] on td "Booked" at bounding box center [125, 125] width 154 height 15
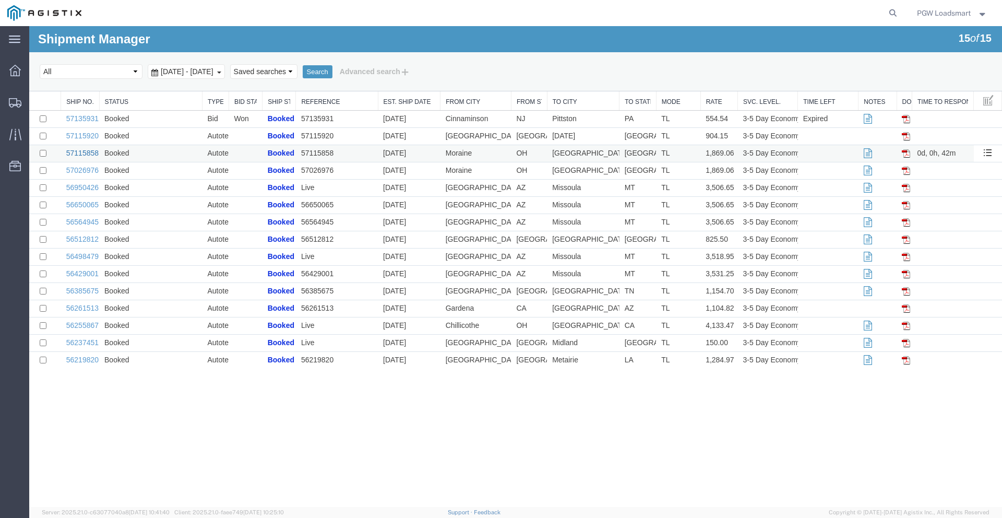
click at [80, 153] on link "57115858" at bounding box center [82, 153] width 32 height 8
